Goal: Ask a question

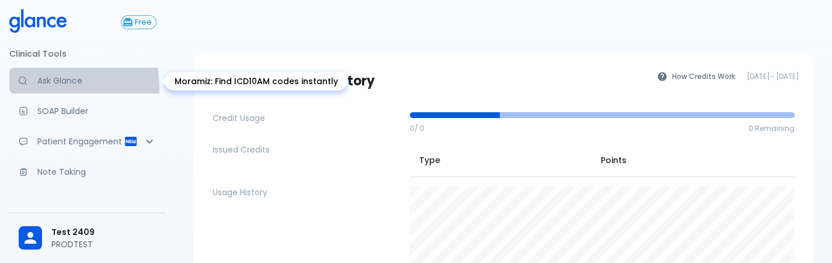
click at [50, 88] on link "Ask Glance" at bounding box center [87, 81] width 157 height 26
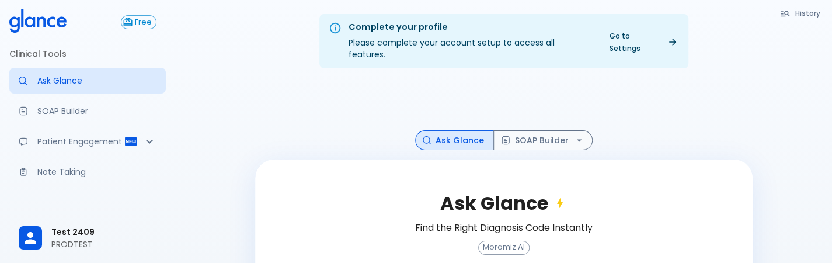
scroll to position [117, 0]
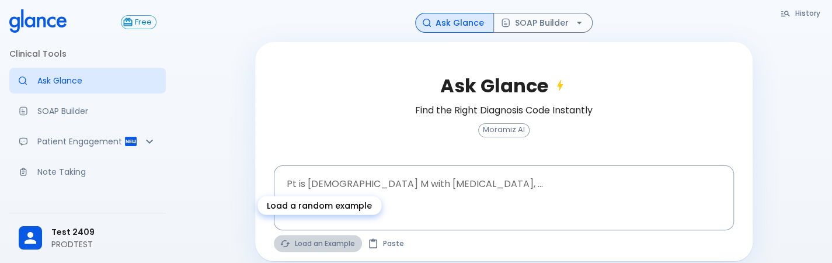
click at [317, 235] on button "Load an Example" at bounding box center [318, 243] width 88 height 17
type textarea "45F with DM2, right [MEDICAL_DATA], fever, WBC 14K, ESR 80, wound purulent, XR …"
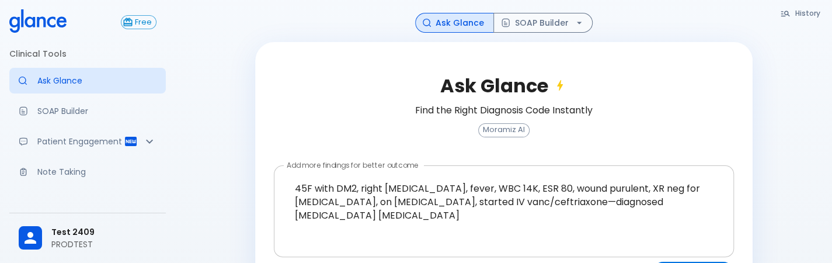
scroll to position [149, 0]
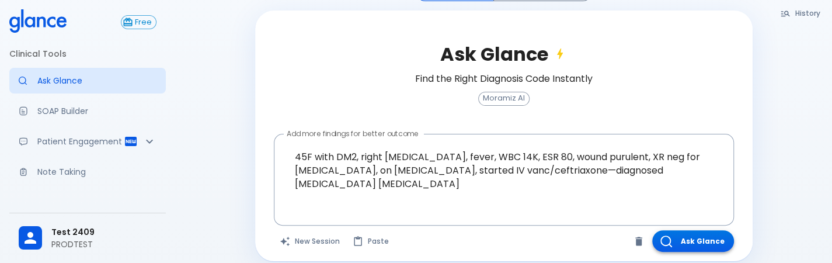
click at [687, 233] on button "Ask Glance" at bounding box center [694, 241] width 82 height 22
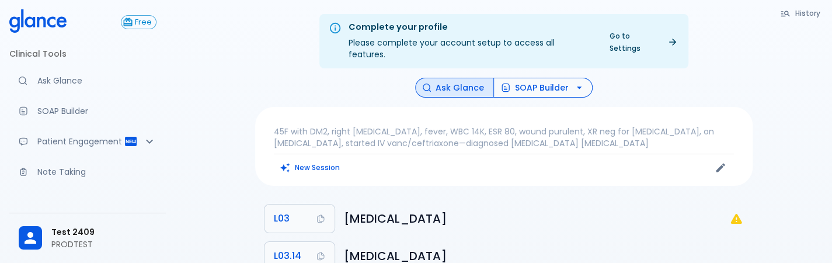
click at [549, 78] on button "SOAP Builder" at bounding box center [543, 88] width 99 height 20
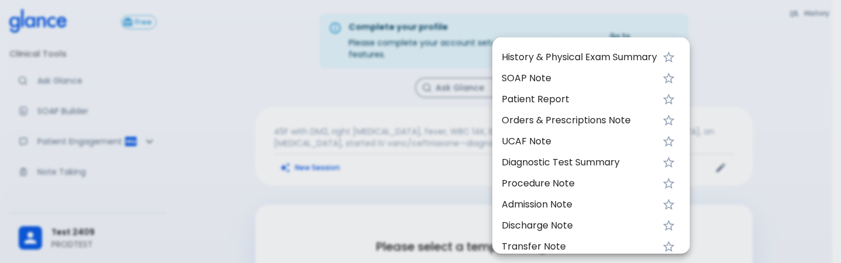
click at [553, 75] on span "SOAP Note" at bounding box center [579, 78] width 155 height 14
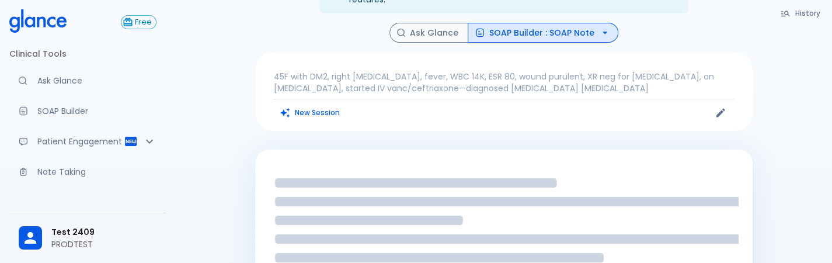
scroll to position [55, 0]
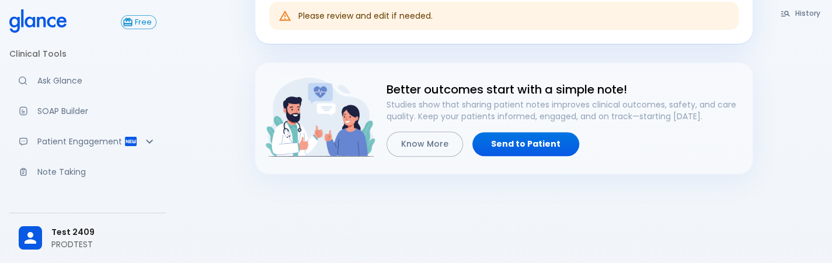
scroll to position [454, 0]
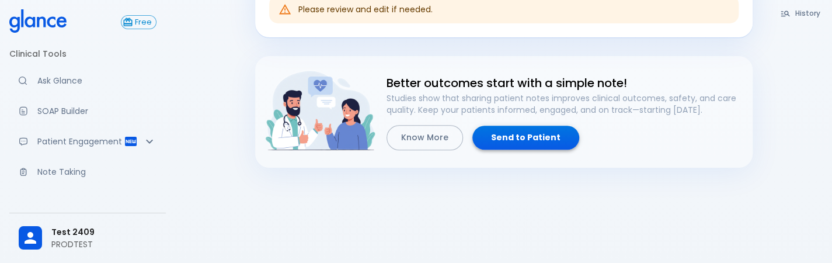
click at [535, 126] on link "Send to Patient" at bounding box center [526, 138] width 107 height 24
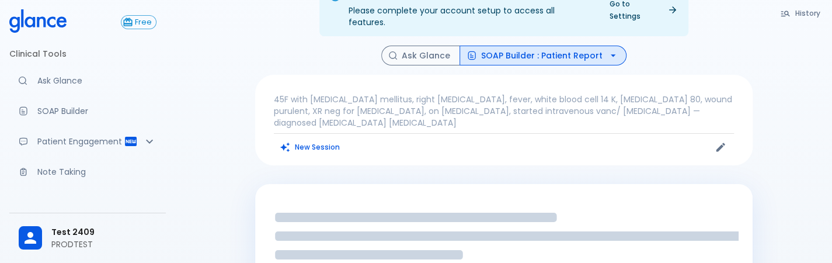
scroll to position [32, 0]
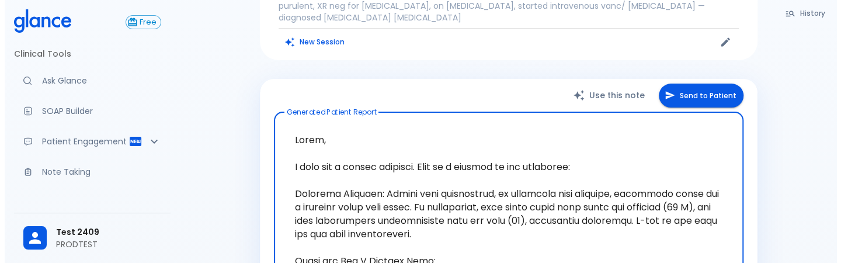
scroll to position [138, 0]
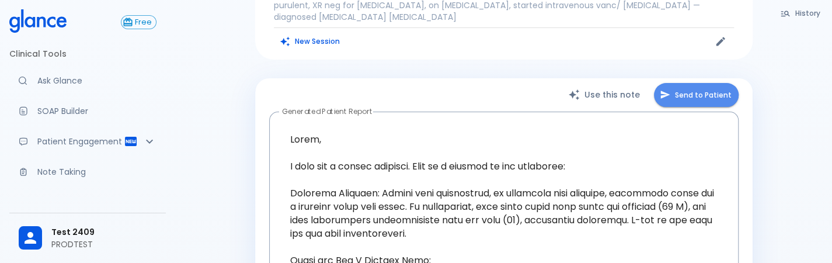
click at [688, 88] on button "Send to Patient" at bounding box center [696, 95] width 85 height 24
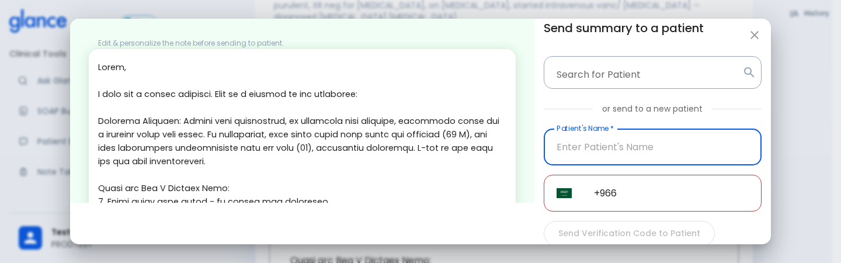
click at [574, 150] on input "Patient's Name   *" at bounding box center [653, 147] width 218 height 37
type input "PRODTEST"
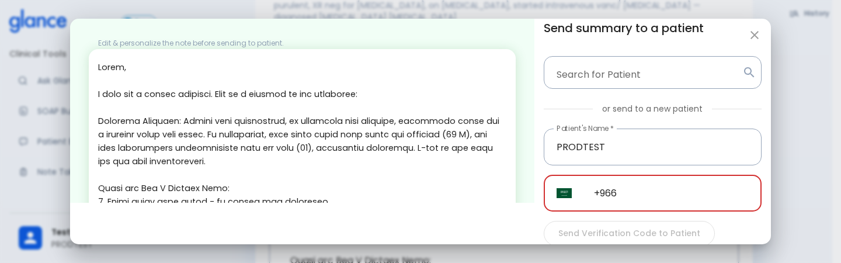
click at [629, 195] on input "+966" at bounding box center [671, 193] width 181 height 37
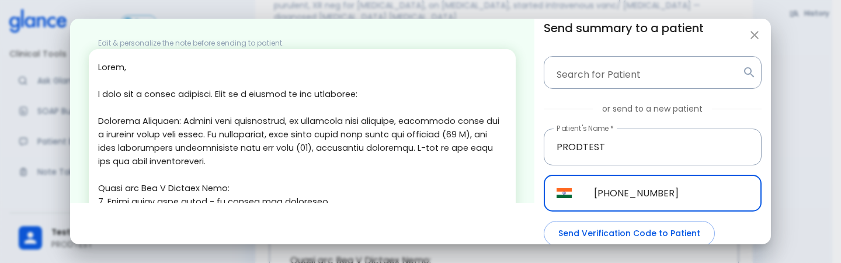
scroll to position [62, 0]
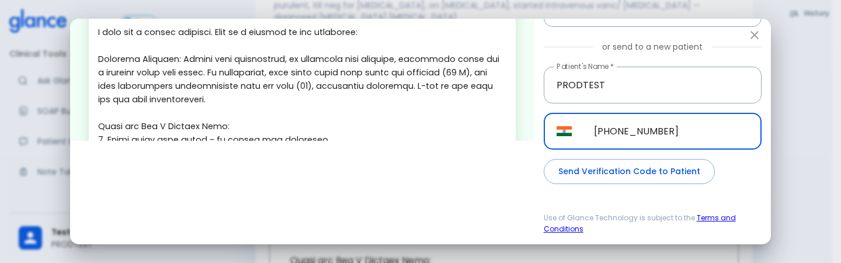
type input "[PHONE_NUMBER]"
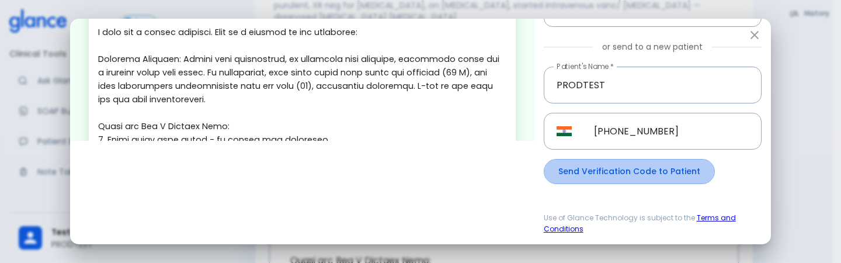
click at [638, 171] on button "Send Verification Code to Patient" at bounding box center [629, 171] width 171 height 25
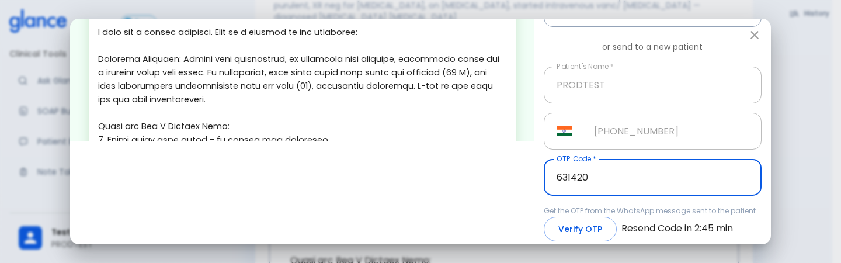
type input "631420"
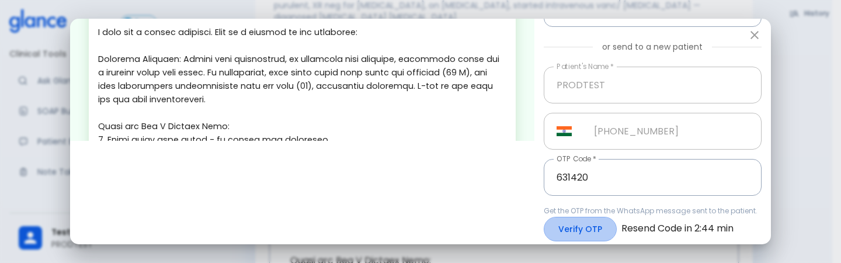
click at [569, 231] on button "Verify OTP" at bounding box center [580, 229] width 73 height 25
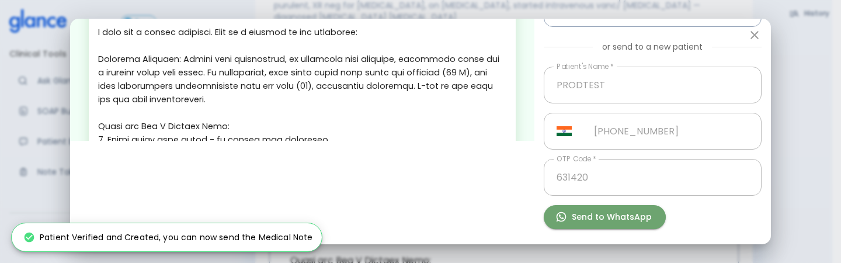
click at [638, 207] on button "Send to WhatsApp" at bounding box center [605, 217] width 122 height 24
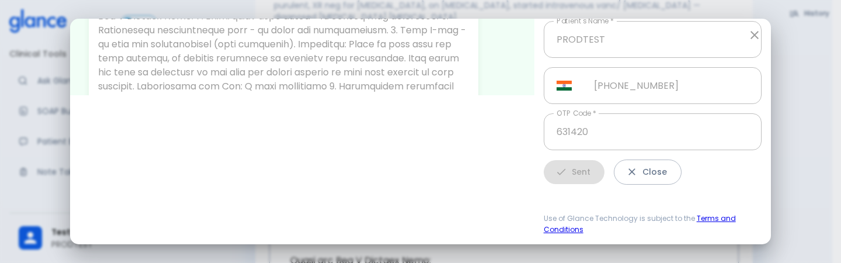
scroll to position [0, 0]
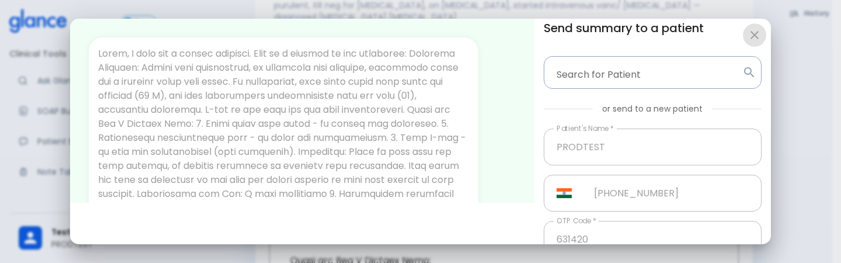
click at [751, 36] on icon "button" at bounding box center [755, 35] width 14 height 14
type input "+966"
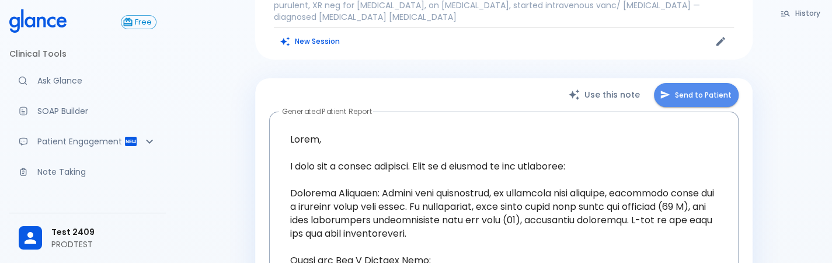
click at [684, 93] on button "Send to Patient" at bounding box center [696, 95] width 85 height 24
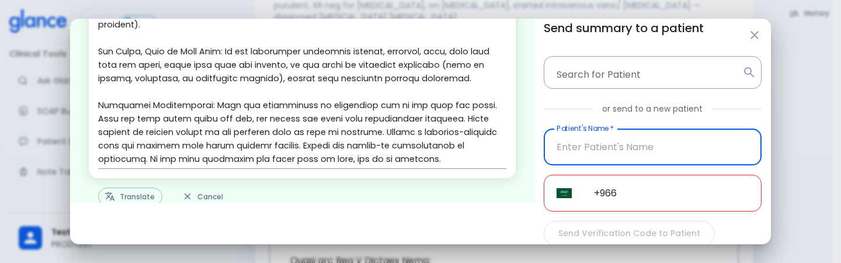
scroll to position [386, 0]
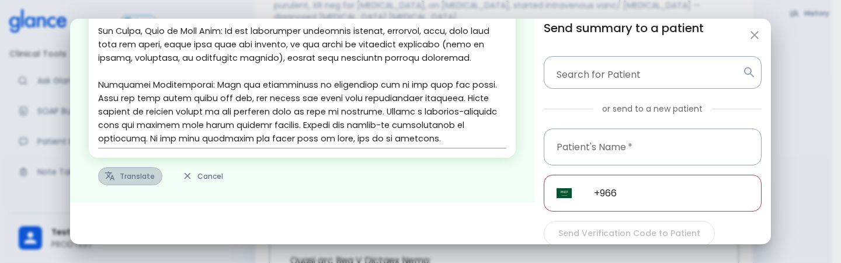
click at [132, 170] on button "Translate" at bounding box center [130, 176] width 64 height 18
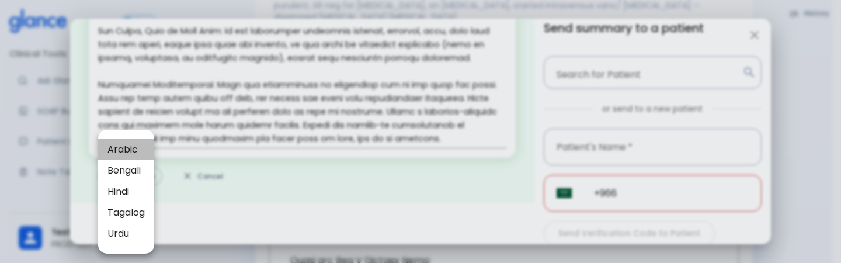
click at [132, 143] on span "Arabic" at bounding box center [125, 150] width 37 height 14
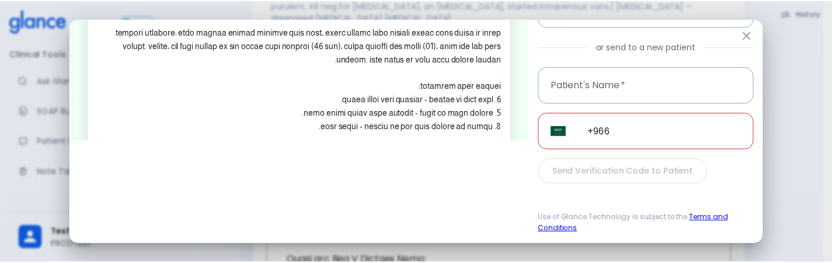
scroll to position [0, 0]
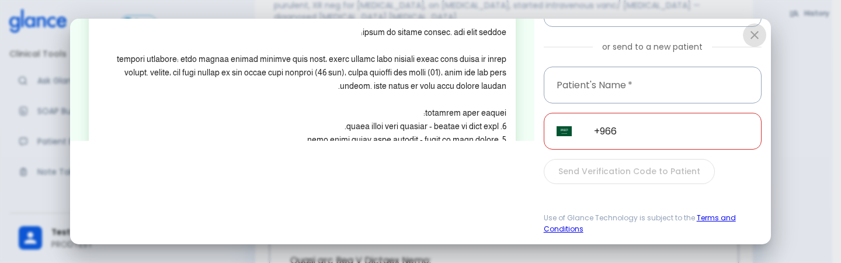
click at [748, 36] on icon "button" at bounding box center [755, 35] width 14 height 14
type textarea "Hello, I wish you a speedy recovery. This is a summary of the encounter: Clinic…"
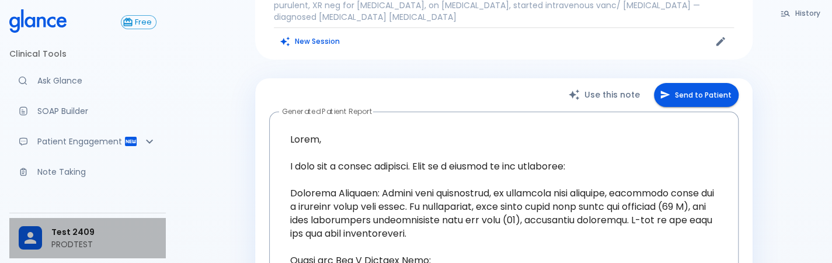
click at [111, 247] on p "PRODTEST" at bounding box center [103, 244] width 105 height 12
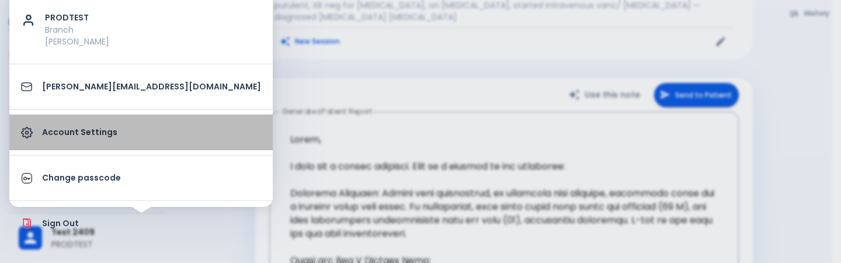
click at [142, 148] on link "Account Settings" at bounding box center [140, 133] width 263 height 36
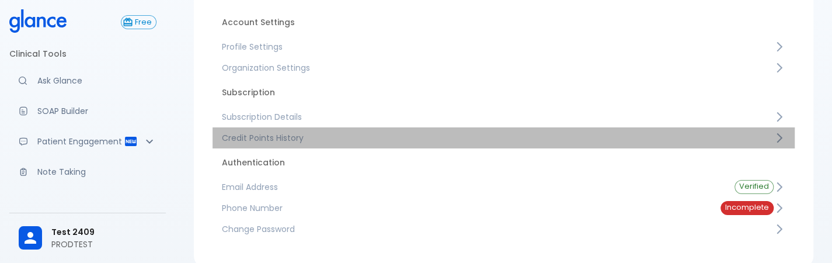
click at [327, 134] on span "Credit Points History" at bounding box center [498, 138] width 552 height 12
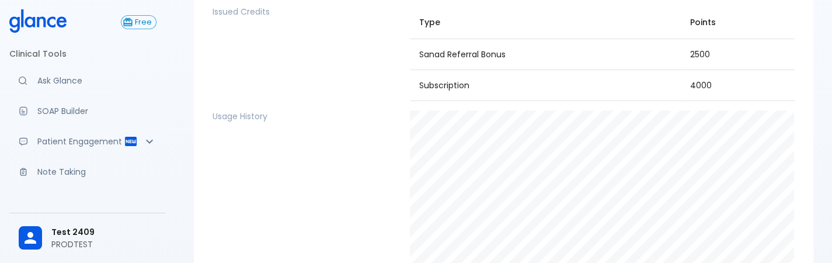
scroll to position [290, 0]
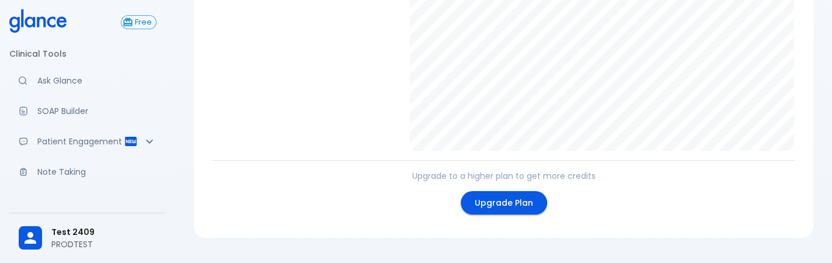
click at [79, 95] on ul "Clinical Tools Ask Glance SOAP Builder Patient Engagement Note Taking" at bounding box center [87, 117] width 157 height 154
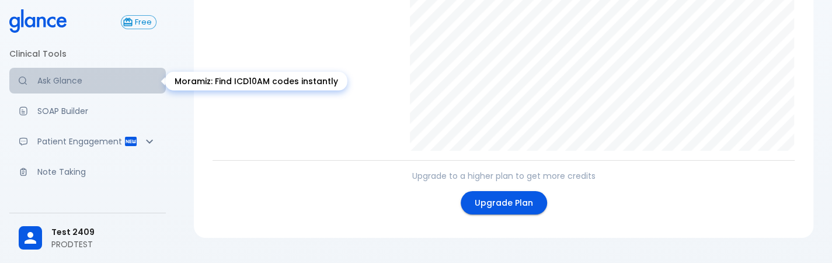
click at [89, 82] on p "Ask Glance" at bounding box center [96, 81] width 119 height 12
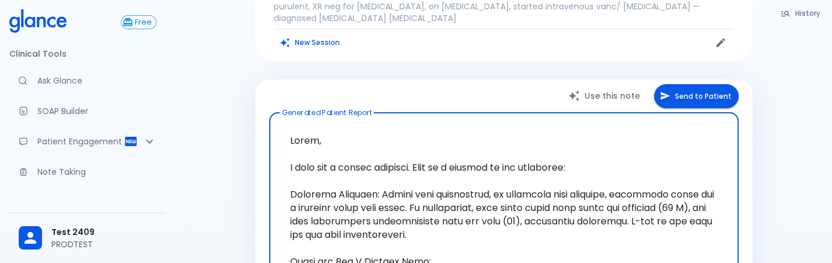
scroll to position [100, 0]
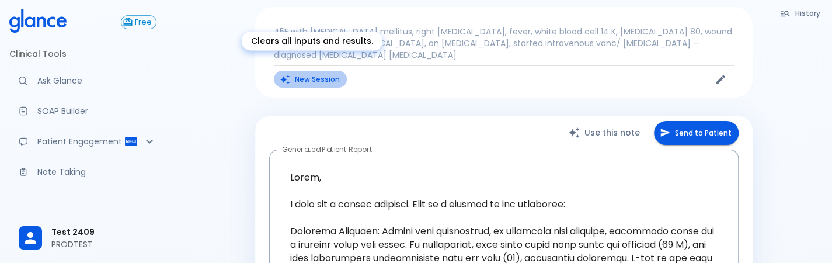
click at [304, 71] on button "New Session" at bounding box center [310, 79] width 73 height 17
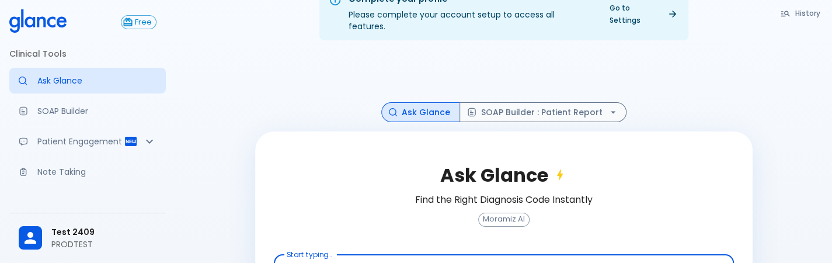
scroll to position [117, 0]
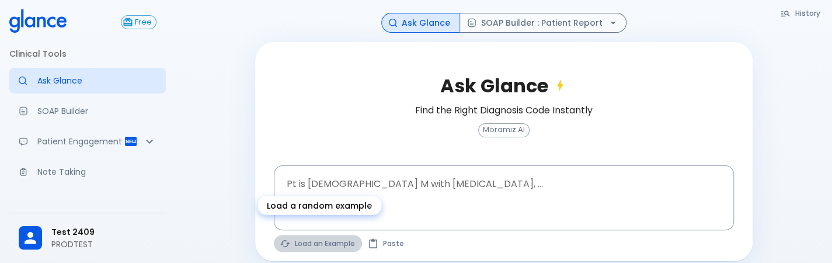
click at [345, 235] on button "Load an Example" at bounding box center [318, 243] width 88 height 17
type textarea "45F with DM2, right [MEDICAL_DATA], fever, WBC 14K, ESR 80, wound purulent, XR …"
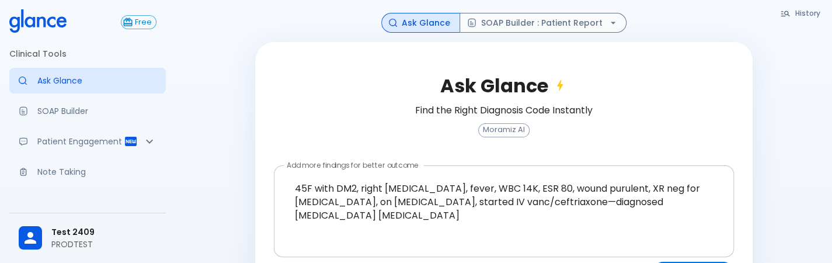
scroll to position [149, 0]
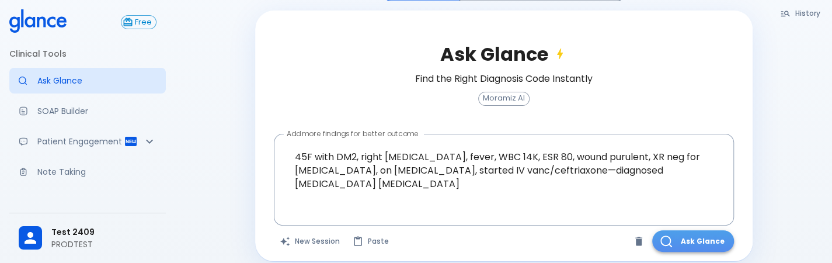
click at [685, 230] on button "Ask Glance" at bounding box center [694, 241] width 82 height 22
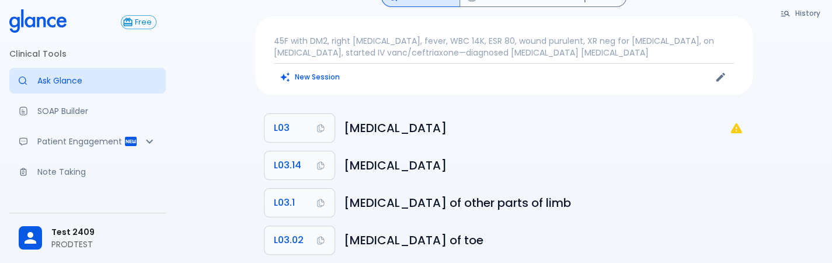
drag, startPoint x: 325, startPoint y: 77, endPoint x: 326, endPoint y: 63, distance: 14.1
click at [326, 63] on div "45F with DM2, right [MEDICAL_DATA], fever, WBC 14K, ESR 80, wound purulent, XR …" at bounding box center [504, 55] width 498 height 79
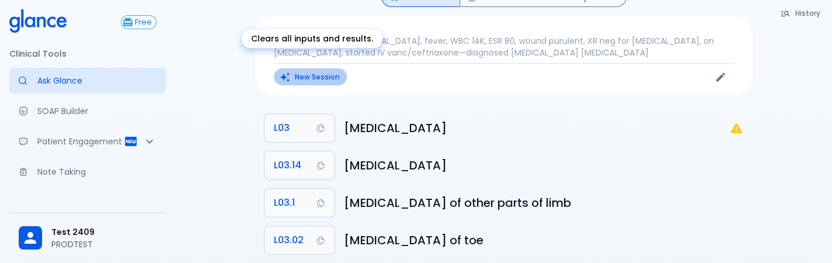
click at [326, 68] on button "New Session" at bounding box center [310, 76] width 73 height 17
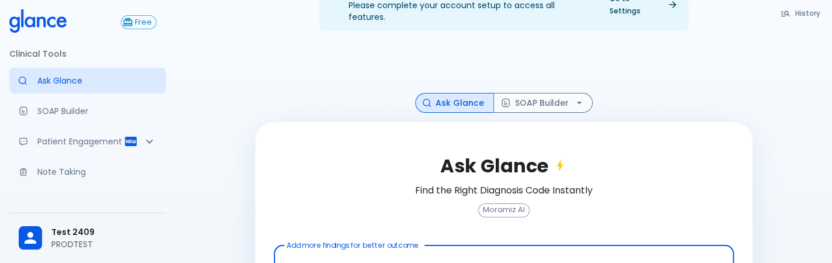
scroll to position [122, 0]
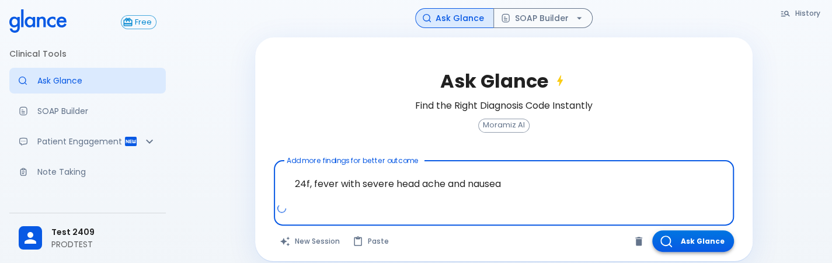
type textarea "24f, fever with severe head ache and nausea"
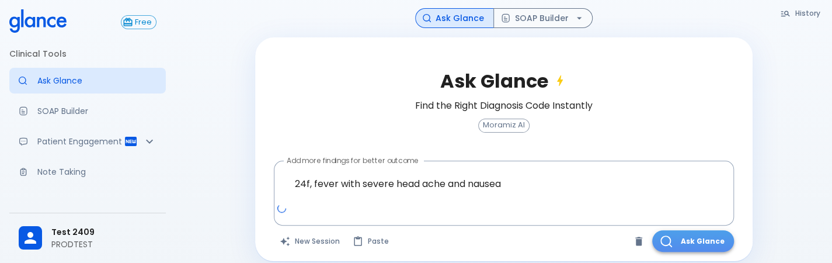
click at [678, 233] on button "Ask Glance" at bounding box center [694, 241] width 82 height 22
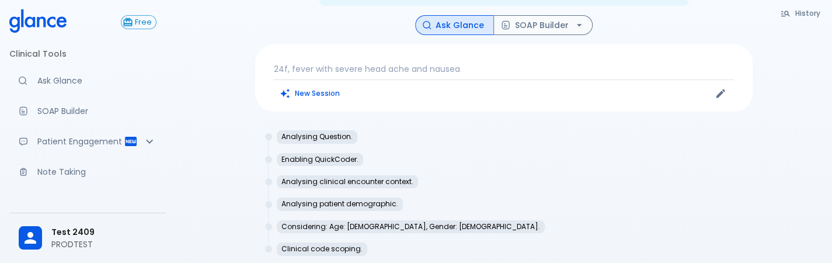
scroll to position [70, 0]
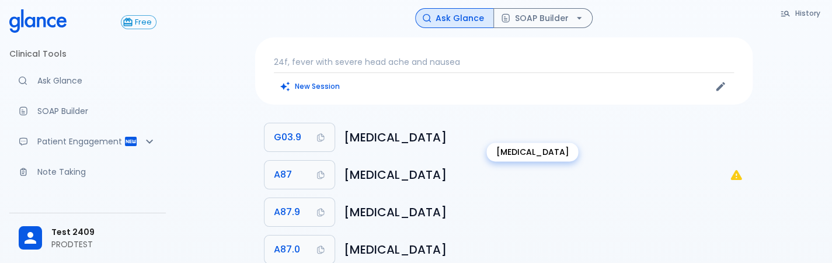
click at [398, 131] on h6 "[MEDICAL_DATA]" at bounding box center [544, 137] width 400 height 19
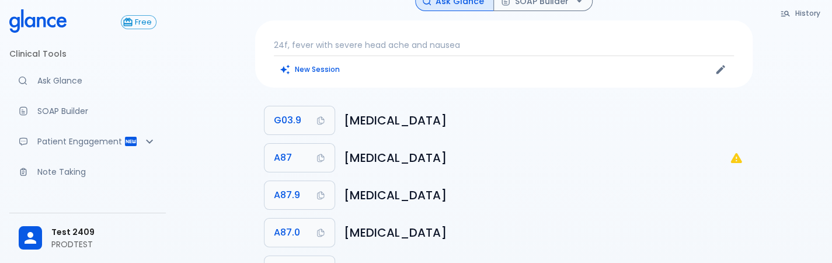
scroll to position [0, 0]
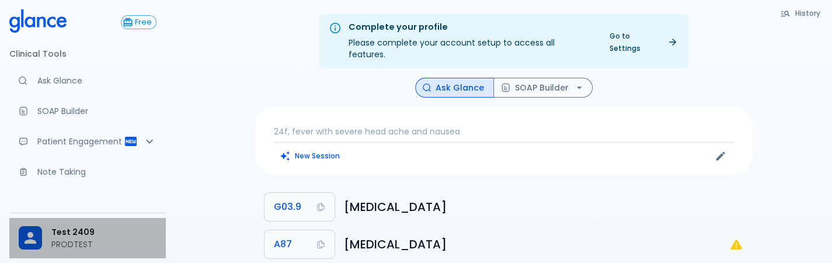
click at [27, 230] on icon at bounding box center [31, 238] width 18 height 18
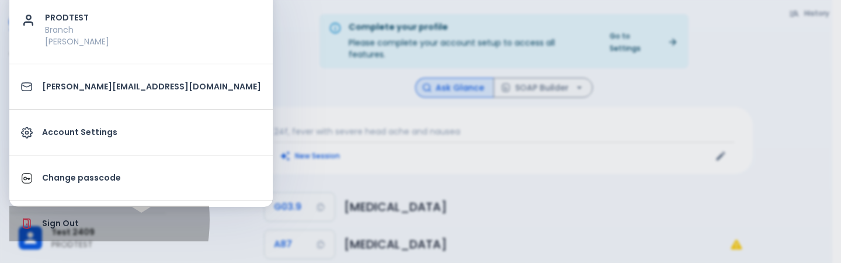
click at [50, 219] on p "Sign Out" at bounding box center [151, 223] width 219 height 12
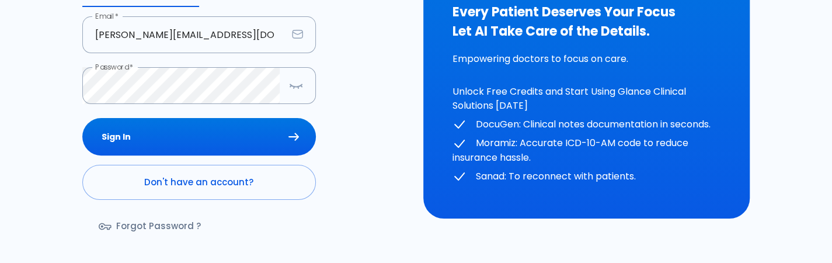
scroll to position [102, 0]
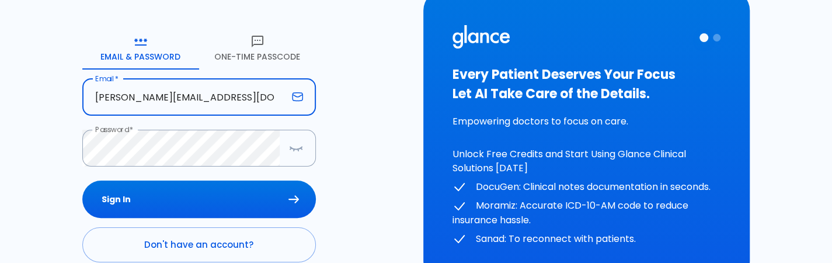
click at [236, 112] on input "[PERSON_NAME][EMAIL_ADDRESS][DOMAIN_NAME]" at bounding box center [184, 97] width 205 height 37
type input "[PERSON_NAME][EMAIL_ADDRESS][DOMAIN_NAME]"
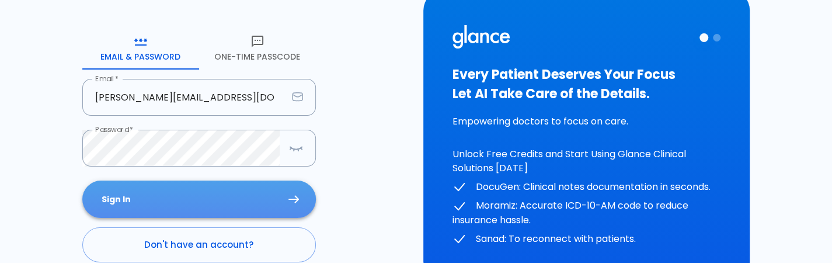
click at [243, 204] on button "Sign In" at bounding box center [199, 200] width 234 height 38
